Goal: Task Accomplishment & Management: Complete application form

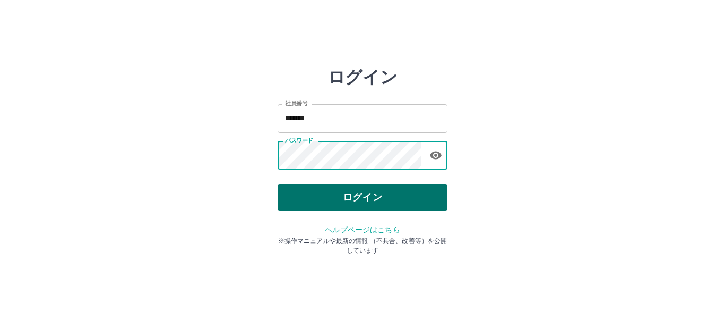
click at [342, 198] on button "ログイン" at bounding box center [363, 197] width 170 height 27
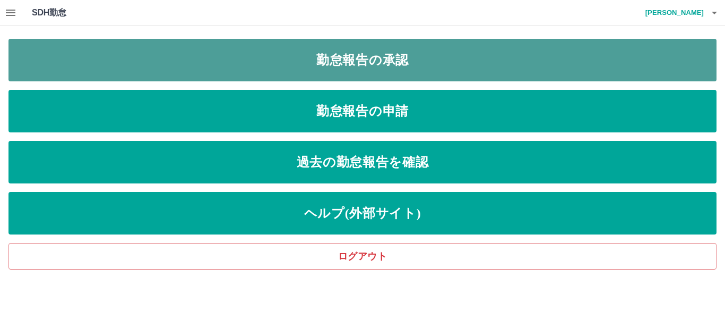
click at [312, 54] on link "勤怠報告の承認" at bounding box center [362, 60] width 708 height 42
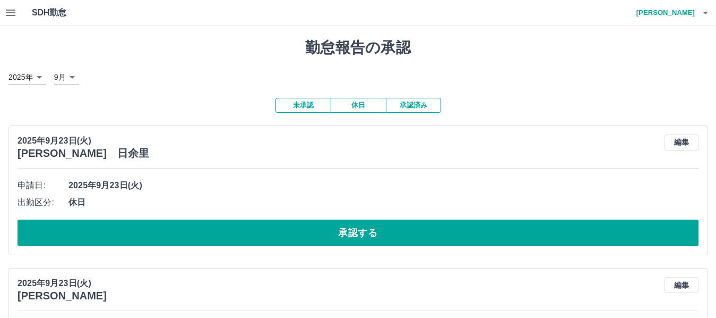
click at [421, 105] on button "承認済み" at bounding box center [413, 105] width 55 height 15
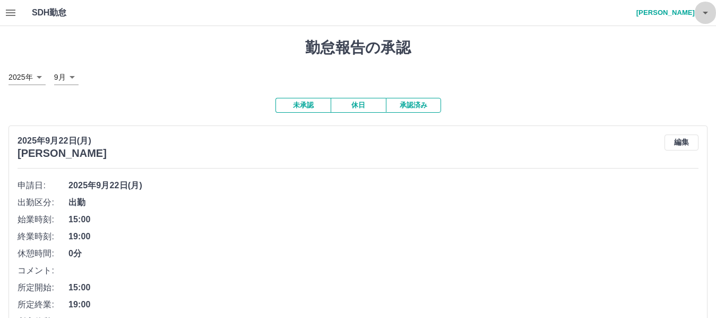
click at [703, 10] on icon "button" at bounding box center [705, 12] width 13 height 13
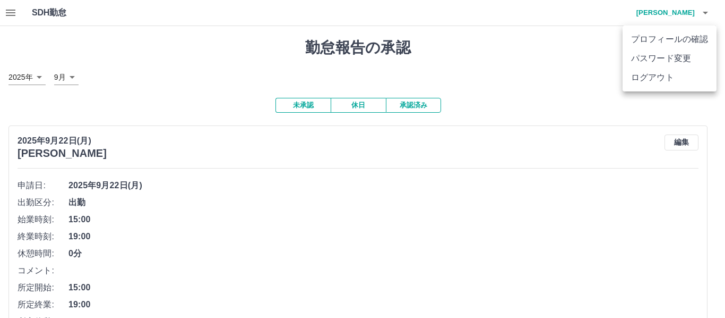
click at [11, 15] on div at bounding box center [362, 159] width 725 height 318
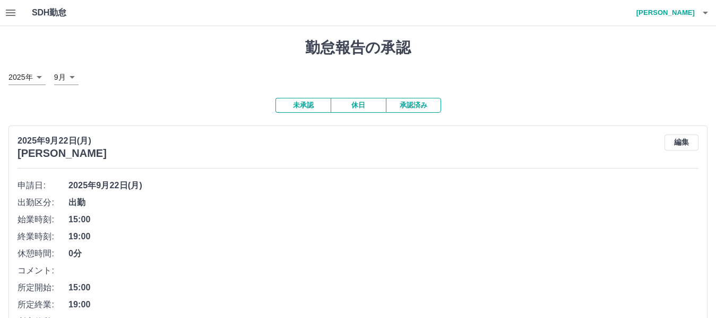
click at [15, 13] on icon "button" at bounding box center [11, 13] width 10 height 6
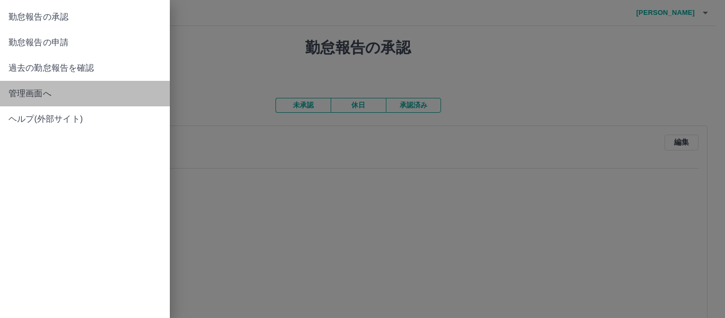
click at [41, 99] on span "管理画面へ" at bounding box center [84, 93] width 153 height 13
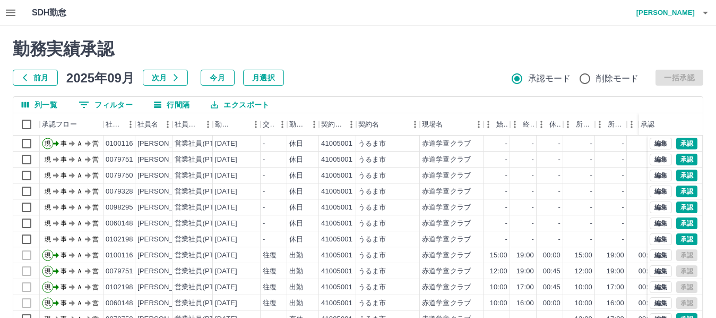
click at [707, 14] on icon "button" at bounding box center [705, 12] width 13 height 13
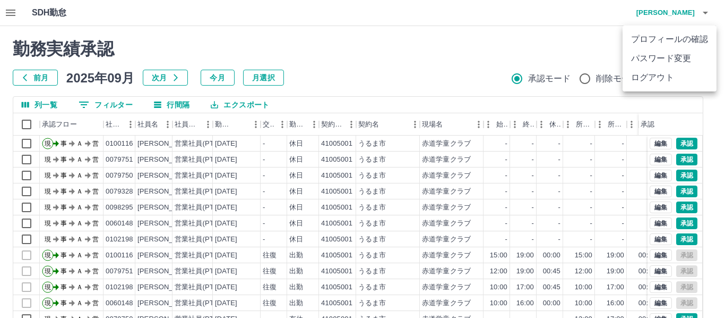
click at [689, 72] on li "ログアウト" at bounding box center [670, 77] width 94 height 19
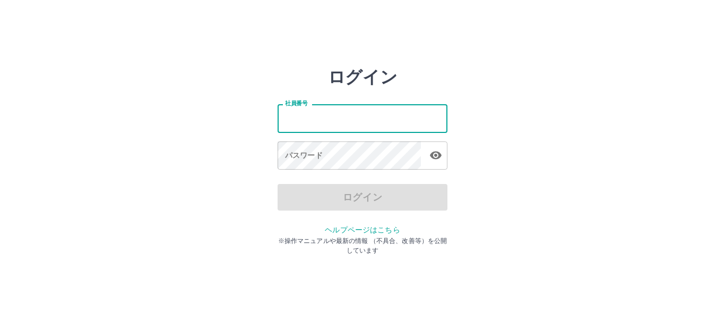
click at [364, 117] on input "社員番号" at bounding box center [363, 118] width 170 height 28
type input "*******"
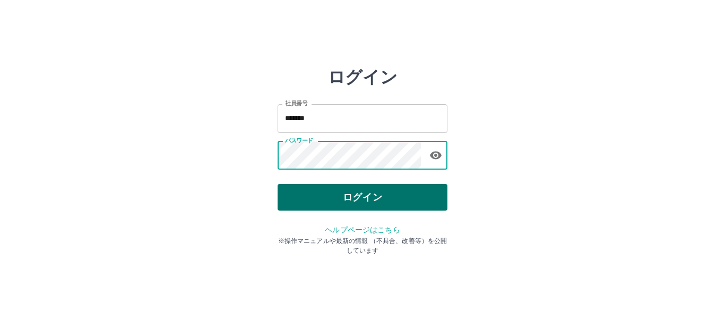
click at [363, 194] on button "ログイン" at bounding box center [363, 197] width 170 height 27
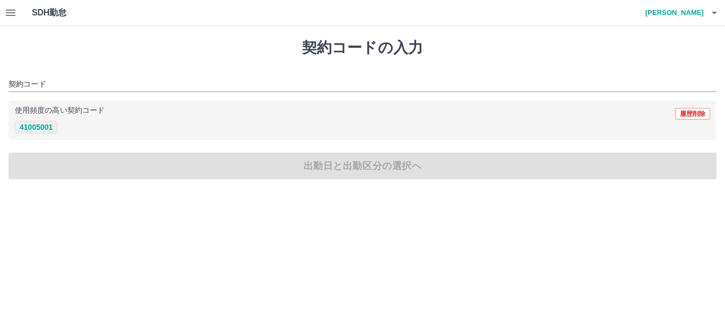
click at [32, 127] on button "41005001" at bounding box center [36, 127] width 42 height 13
type input "********"
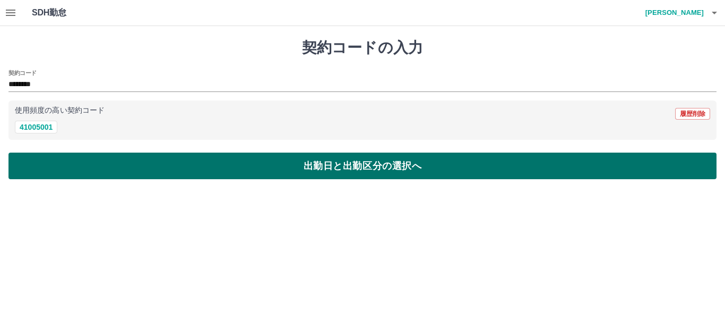
drag, startPoint x: 73, startPoint y: 162, endPoint x: 70, endPoint y: 168, distance: 7.4
click at [73, 163] on button "出勤日と出勤区分の選択へ" at bounding box center [362, 165] width 708 height 27
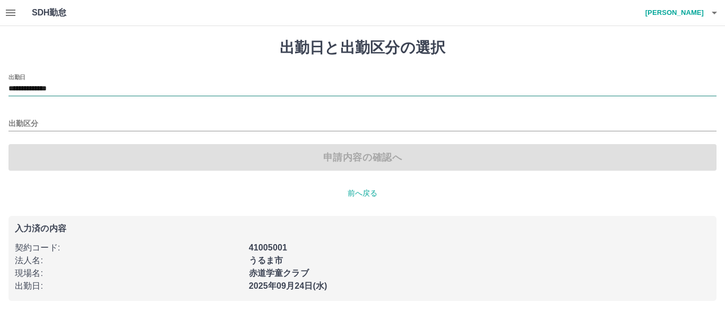
click at [88, 88] on input "**********" at bounding box center [362, 88] width 708 height 13
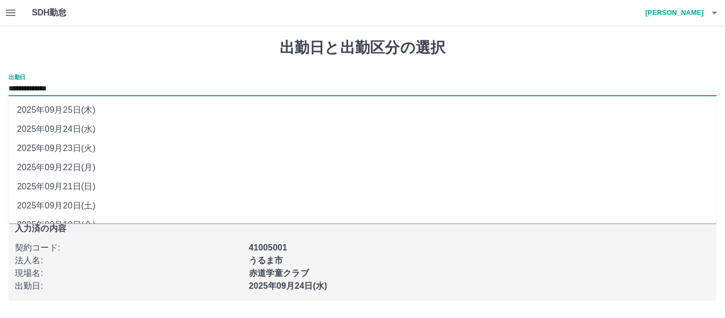
click at [92, 147] on li "2025年09月23日(火)" at bounding box center [362, 148] width 708 height 19
type input "**********"
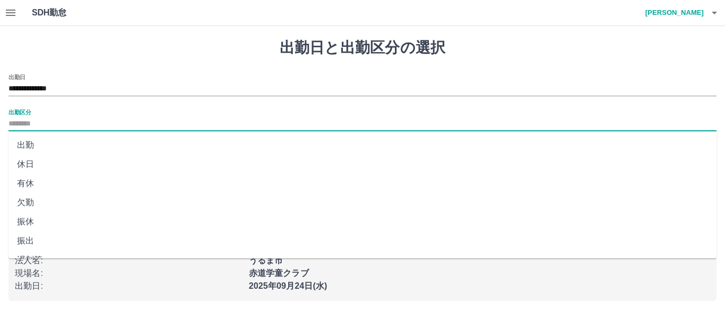
click at [83, 122] on input "出勤区分" at bounding box center [362, 123] width 708 height 13
click at [80, 162] on li "休日" at bounding box center [362, 164] width 708 height 19
type input "**"
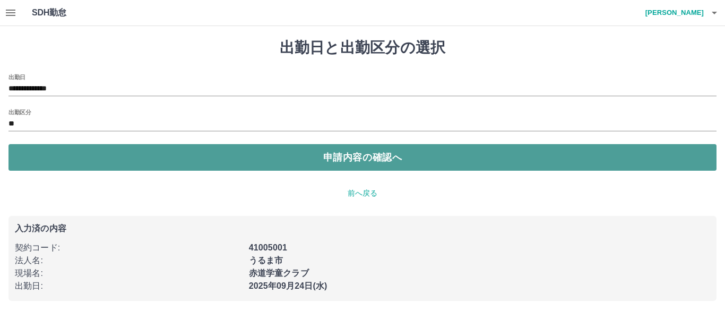
click at [80, 162] on button "申請内容の確認へ" at bounding box center [362, 157] width 708 height 27
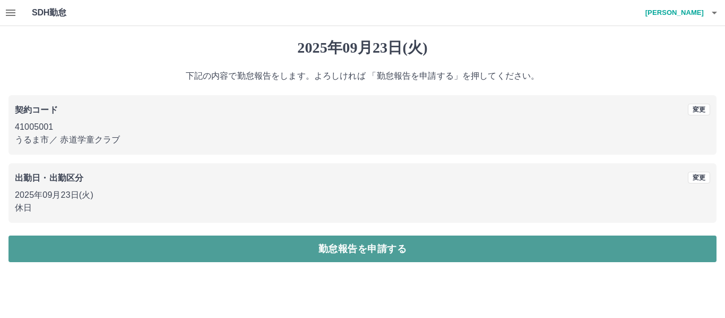
click at [99, 247] on button "勤怠報告を申請する" at bounding box center [362, 248] width 708 height 27
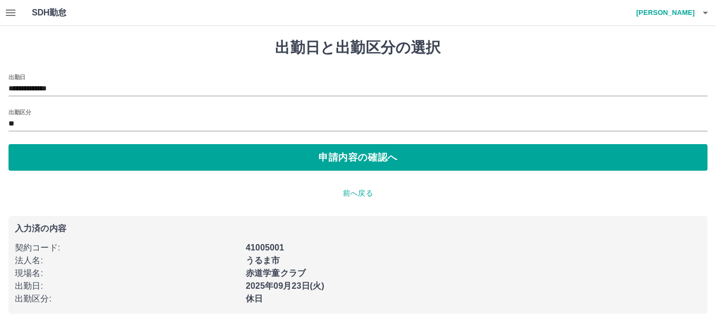
click at [13, 11] on icon "button" at bounding box center [10, 12] width 13 height 13
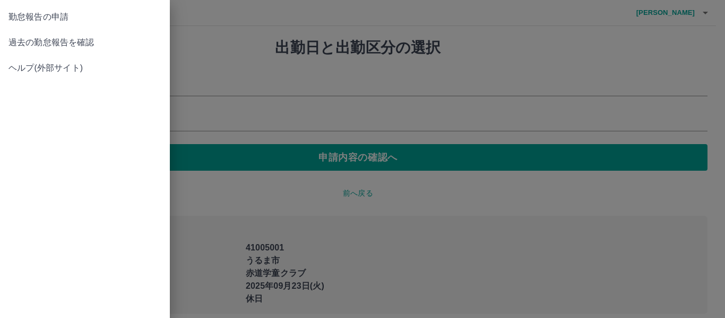
click at [33, 48] on span "過去の勤怠報告を確認" at bounding box center [84, 42] width 153 height 13
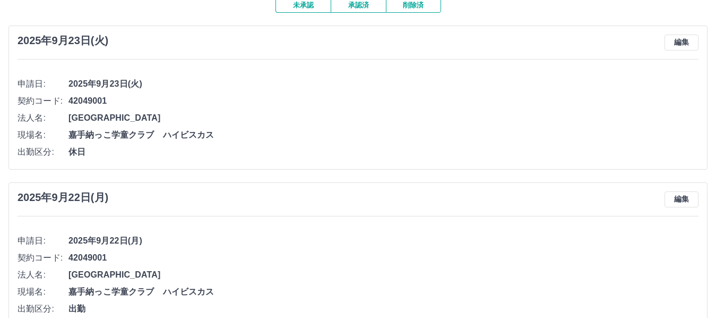
scroll to position [53, 0]
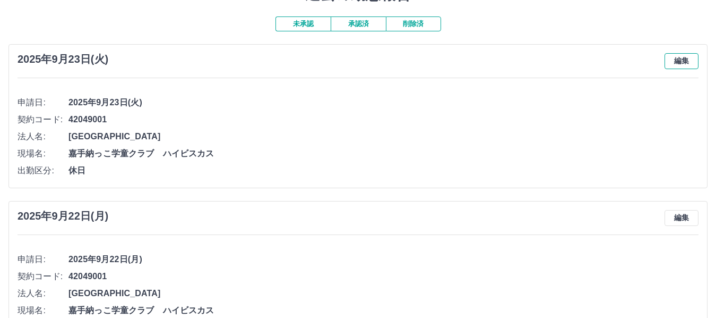
click at [671, 61] on button "編集" at bounding box center [682, 61] width 34 height 16
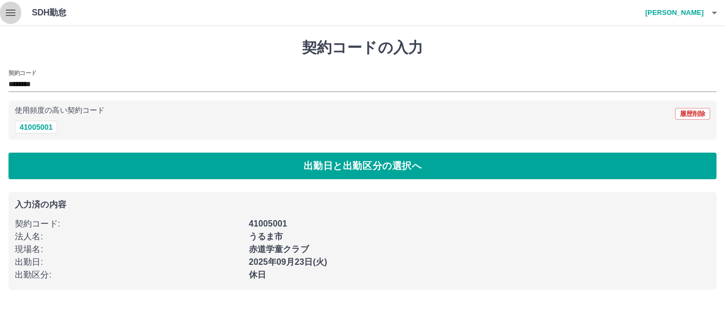
click at [12, 13] on icon "button" at bounding box center [11, 13] width 10 height 6
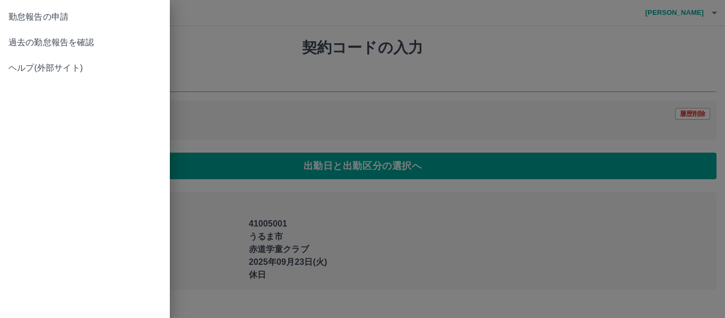
click at [24, 47] on span "過去の勤怠報告を確認" at bounding box center [84, 42] width 153 height 13
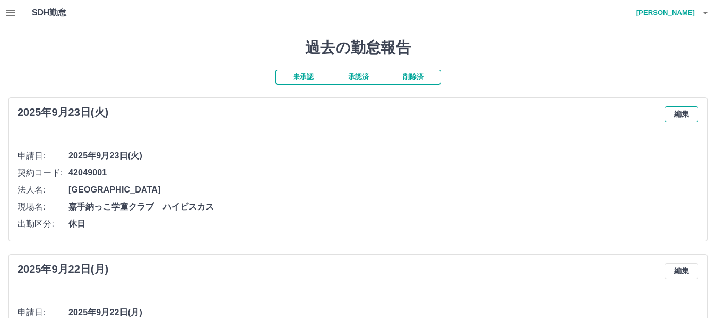
click at [680, 110] on button "編集" at bounding box center [682, 114] width 34 height 16
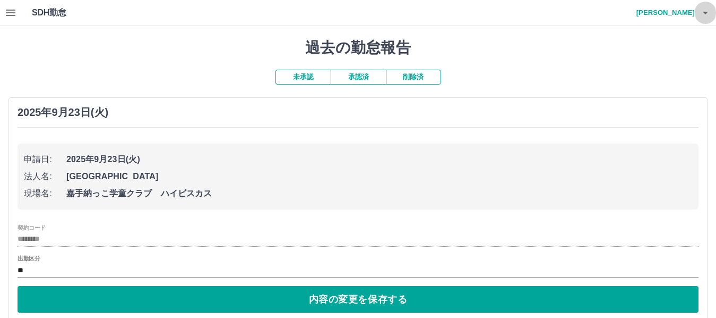
click at [706, 14] on icon "button" at bounding box center [705, 12] width 13 height 13
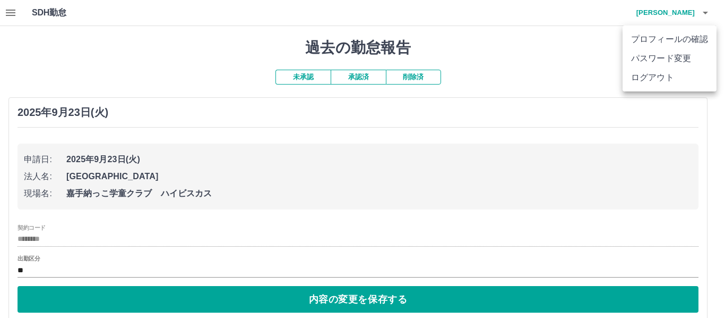
click at [134, 82] on div at bounding box center [362, 159] width 725 height 318
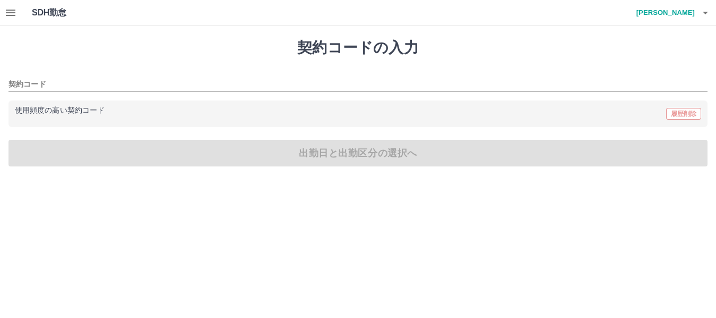
type input "********"
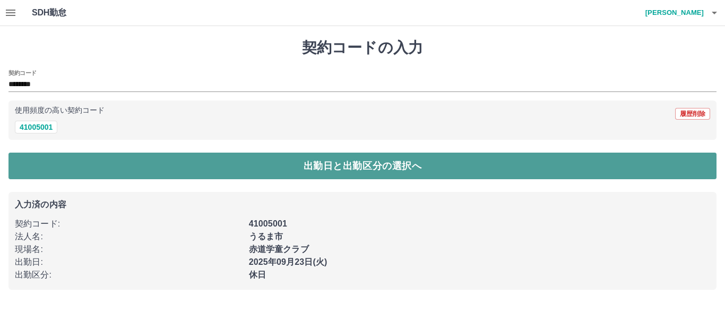
click at [55, 160] on button "出勤日と出勤区分の選択へ" at bounding box center [362, 165] width 708 height 27
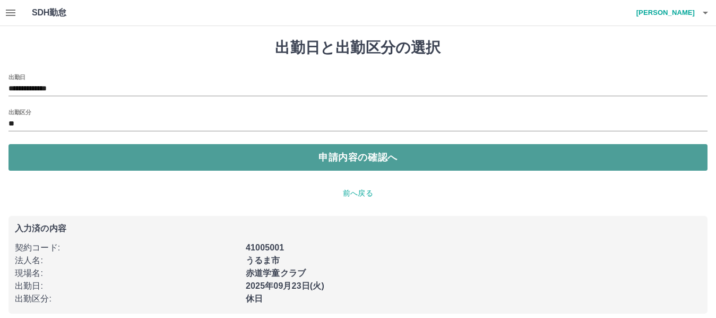
click at [95, 157] on button "申請内容の確認へ" at bounding box center [357, 157] width 699 height 27
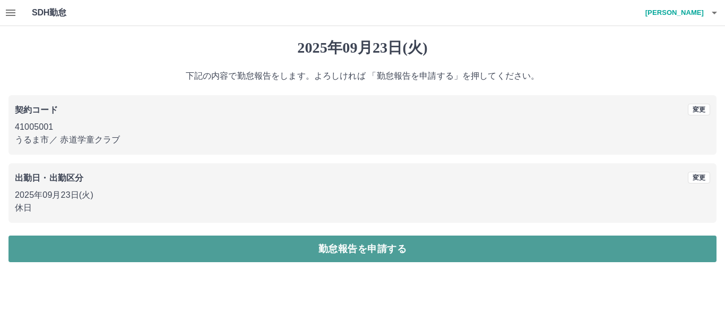
click at [112, 244] on button "勤怠報告を申請する" at bounding box center [362, 248] width 708 height 27
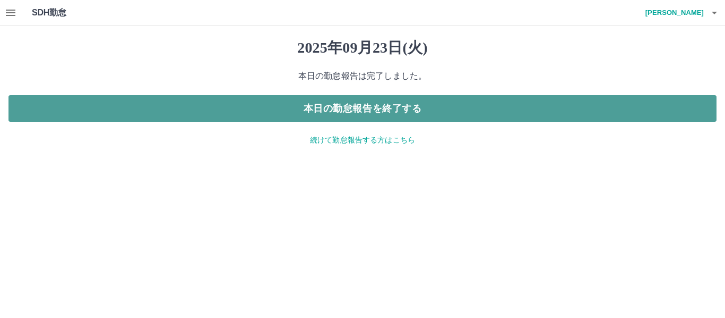
click at [290, 108] on button "本日の勤怠報告を終了する" at bounding box center [362, 108] width 708 height 27
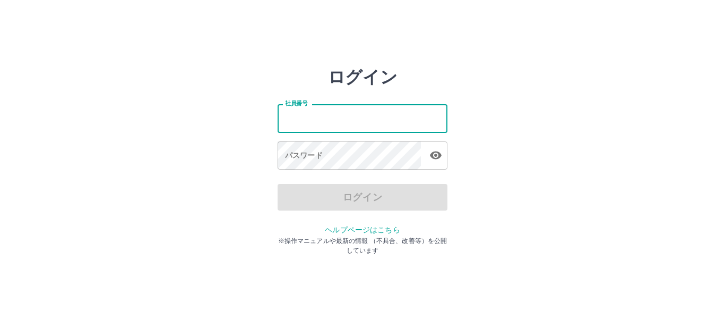
click at [364, 119] on input "社員番号" at bounding box center [363, 118] width 170 height 28
type input "*******"
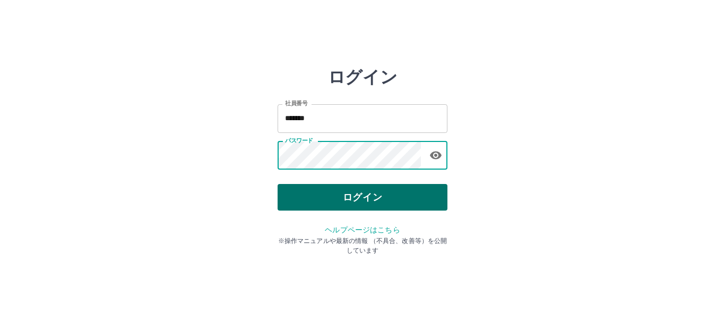
click at [310, 187] on button "ログイン" at bounding box center [363, 197] width 170 height 27
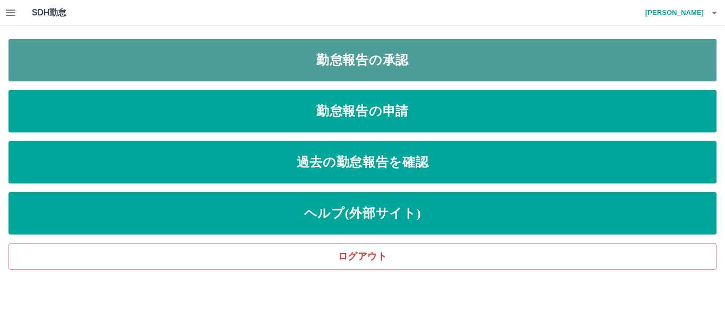
click at [351, 57] on link "勤怠報告の承認" at bounding box center [362, 60] width 708 height 42
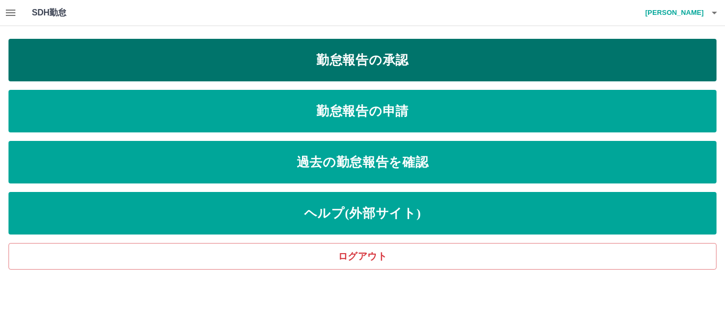
drag, startPoint x: 303, startPoint y: 62, endPoint x: 294, endPoint y: 62, distance: 9.0
click at [302, 62] on link "勤怠報告の承認" at bounding box center [362, 60] width 708 height 42
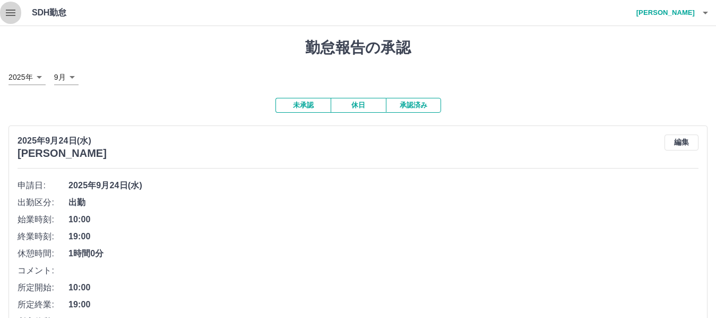
click at [13, 14] on icon "button" at bounding box center [10, 12] width 13 height 13
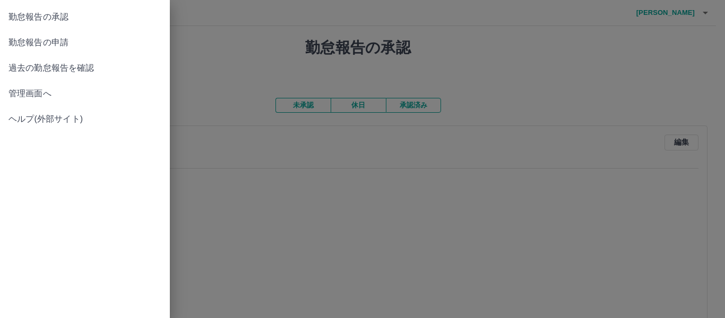
drag, startPoint x: 520, startPoint y: 60, endPoint x: 559, endPoint y: 38, distance: 44.0
click at [522, 59] on div at bounding box center [362, 159] width 725 height 318
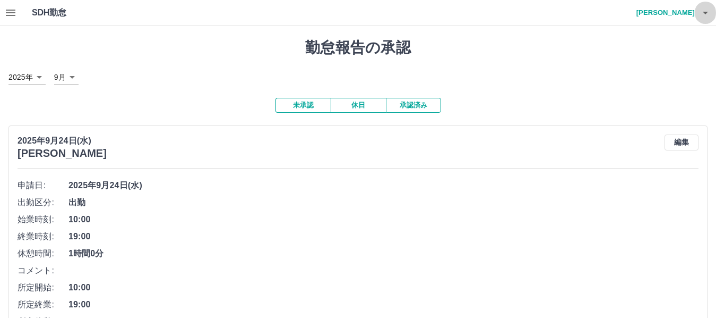
click at [702, 13] on icon "button" at bounding box center [705, 12] width 13 height 13
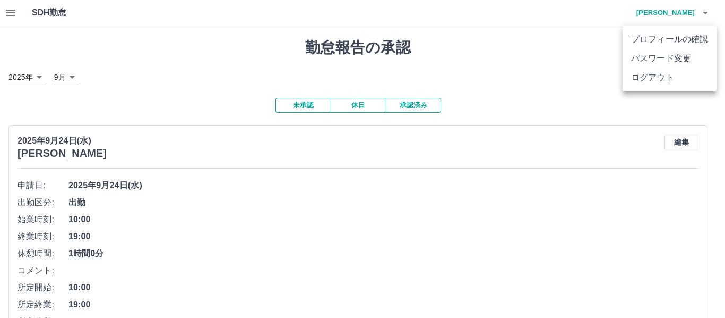
click at [686, 79] on li "ログアウト" at bounding box center [670, 77] width 94 height 19
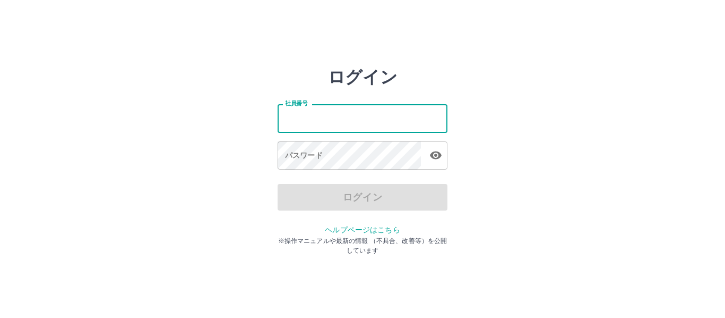
click at [302, 122] on input "社員番号" at bounding box center [363, 118] width 170 height 28
type input "*******"
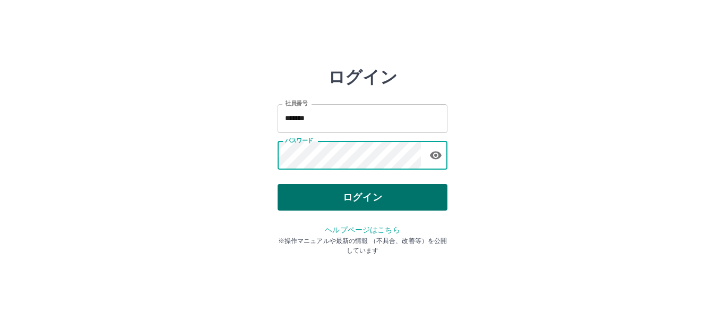
click at [333, 200] on button "ログイン" at bounding box center [363, 197] width 170 height 27
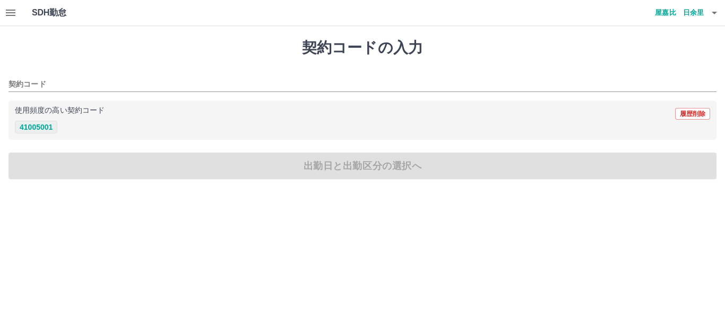
click at [46, 127] on button "41005001" at bounding box center [36, 127] width 42 height 13
type input "********"
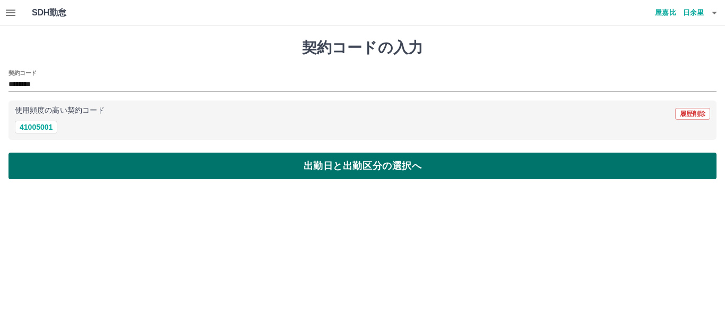
click at [57, 166] on button "出勤日と出勤区分の選択へ" at bounding box center [362, 165] width 708 height 27
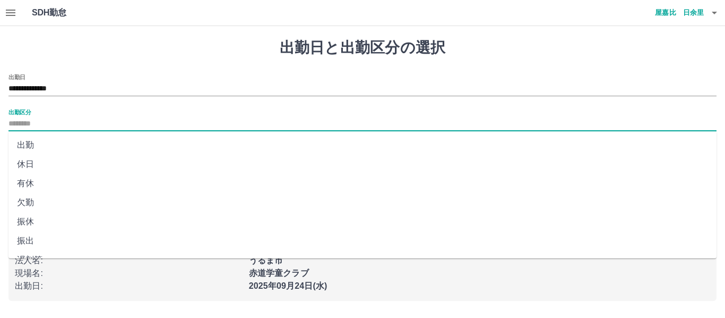
click at [66, 127] on input "出勤区分" at bounding box center [362, 123] width 708 height 13
click at [70, 162] on li "休日" at bounding box center [362, 164] width 708 height 19
type input "**"
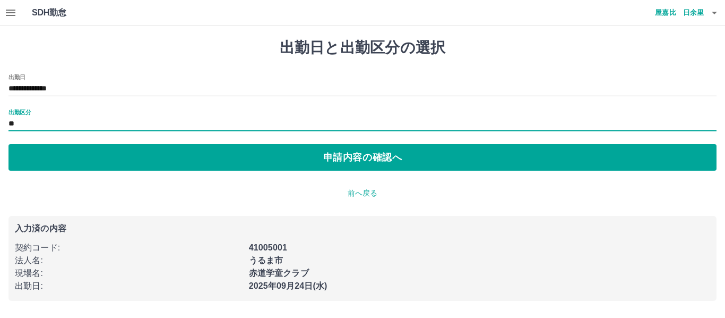
click at [70, 162] on button "申請内容の確認へ" at bounding box center [362, 157] width 708 height 27
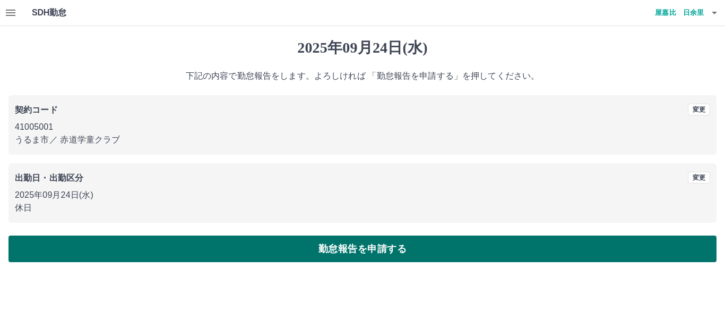
click at [381, 242] on button "勤怠報告を申請する" at bounding box center [362, 248] width 708 height 27
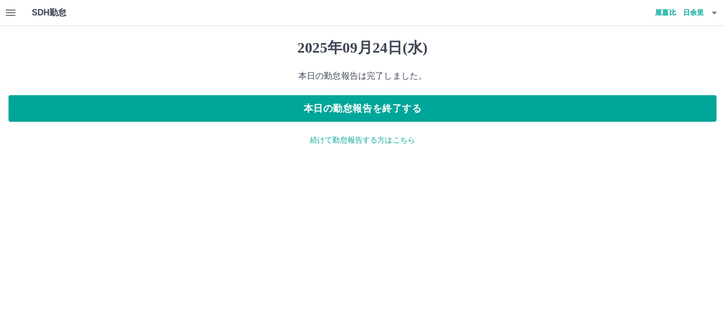
click at [340, 139] on p "続けて勤怠報告する方はこちら" at bounding box center [362, 139] width 708 height 11
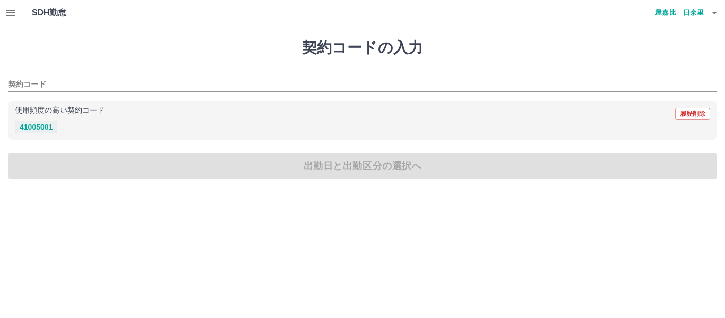
click at [46, 125] on button "41005001" at bounding box center [36, 127] width 42 height 13
type input "********"
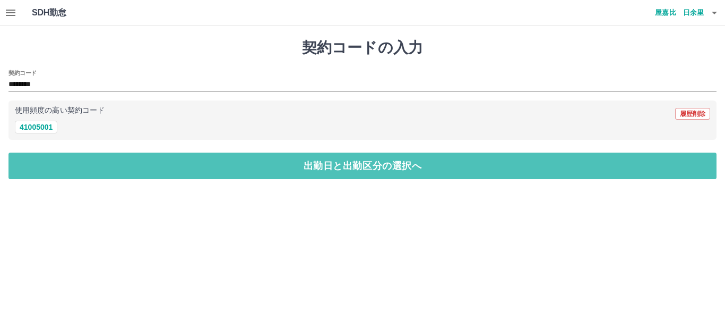
drag, startPoint x: 64, startPoint y: 164, endPoint x: 71, endPoint y: 159, distance: 8.6
click at [65, 164] on button "出勤日と出勤区分の選択へ" at bounding box center [362, 165] width 708 height 27
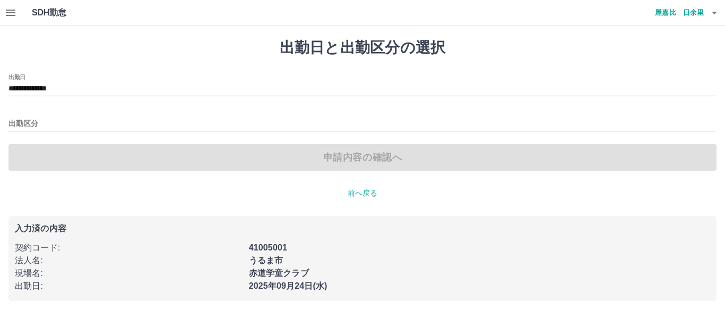
click at [83, 93] on input "**********" at bounding box center [362, 88] width 708 height 13
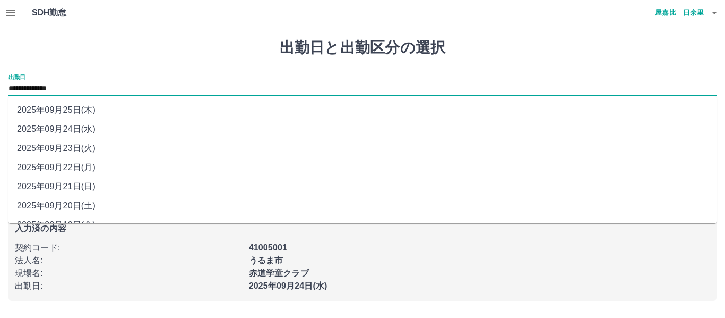
click at [91, 109] on li "2025年09月25日(木)" at bounding box center [362, 109] width 708 height 19
type input "**********"
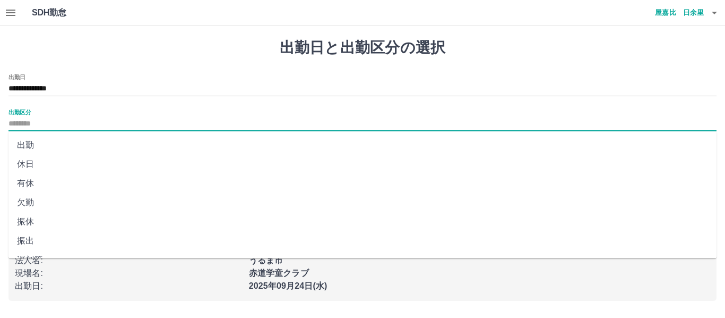
click at [89, 122] on input "出勤区分" at bounding box center [362, 123] width 708 height 13
click at [81, 168] on li "休日" at bounding box center [362, 164] width 708 height 19
type input "**"
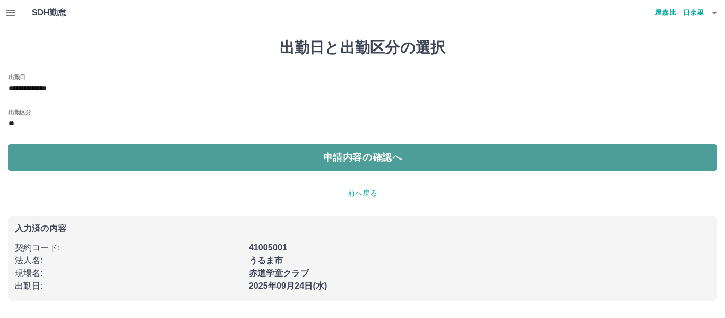
click at [90, 164] on button "申請内容の確認へ" at bounding box center [362, 157] width 708 height 27
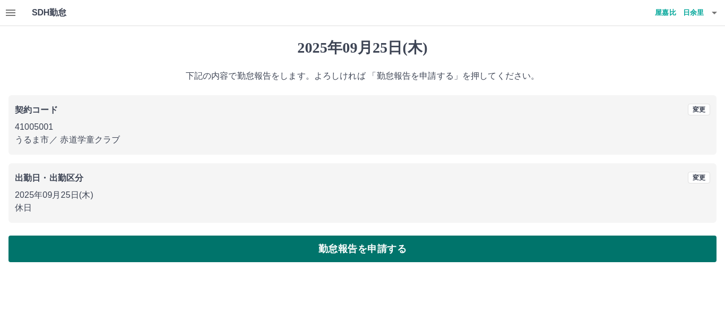
click at [129, 247] on button "勤怠報告を申請する" at bounding box center [362, 248] width 708 height 27
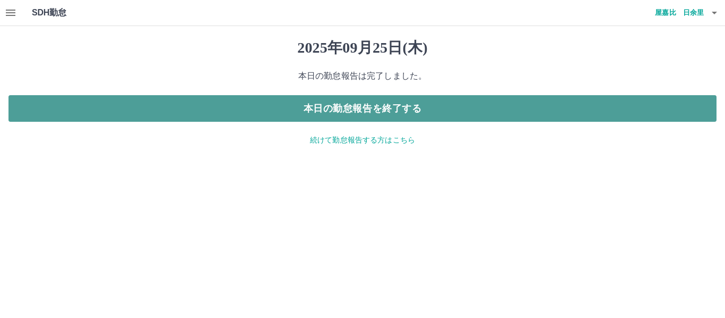
click at [343, 110] on button "本日の勤怠報告を終了する" at bounding box center [362, 108] width 708 height 27
